Goal: Find specific page/section: Find specific page/section

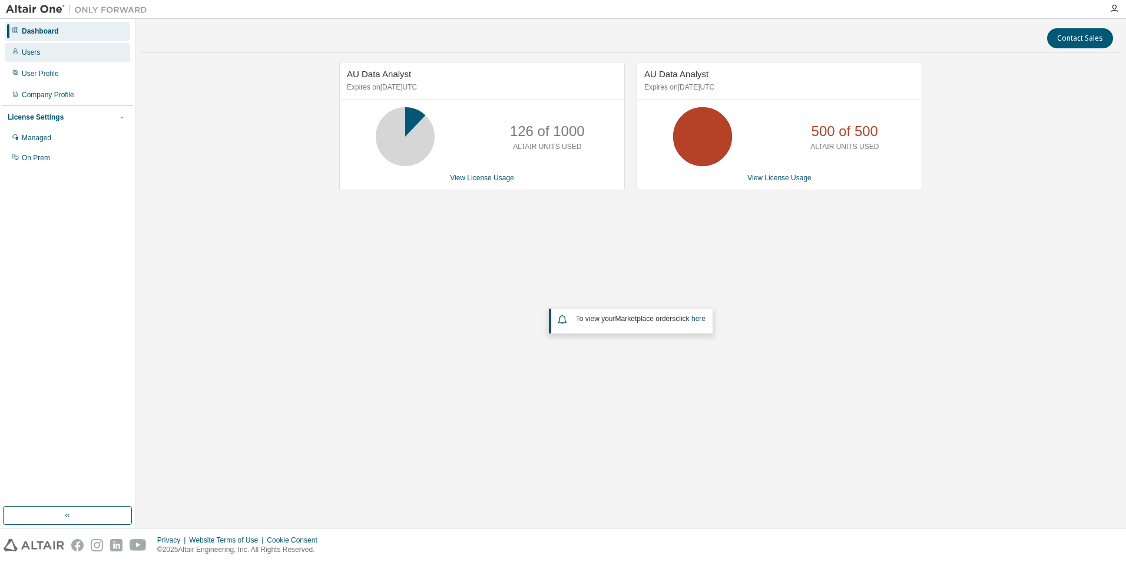
click at [24, 48] on div "Users" at bounding box center [31, 52] width 18 height 9
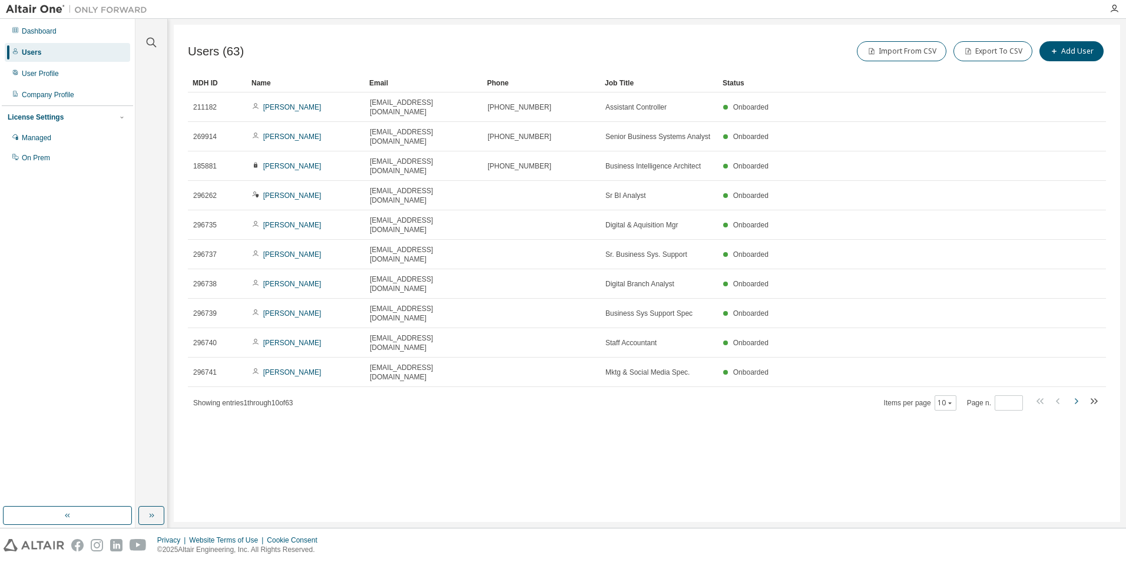
click at [592, 253] on icon "button" at bounding box center [1076, 401] width 14 height 14
click at [592, 253] on tr "376165 [PERSON_NAME] [EMAIL_ADDRESS][DOMAIN_NAME] Staff Accountant Onboarded" at bounding box center [647, 371] width 918 height 29
click at [592, 253] on icon "button" at bounding box center [1076, 401] width 14 height 14
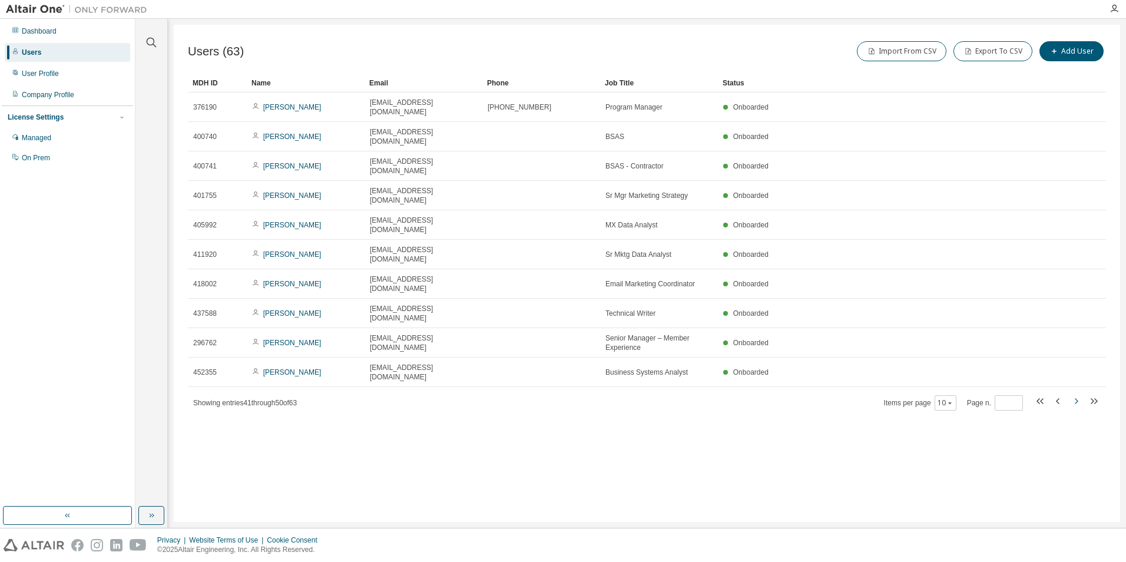
click at [592, 253] on icon "button" at bounding box center [1077, 401] width 4 height 6
click at [592, 253] on icon "button" at bounding box center [1076, 401] width 14 height 14
type input "*"
